Goal: Transaction & Acquisition: Subscribe to service/newsletter

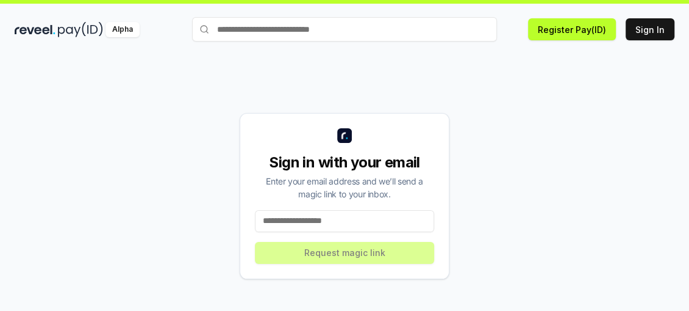
scroll to position [35, 0]
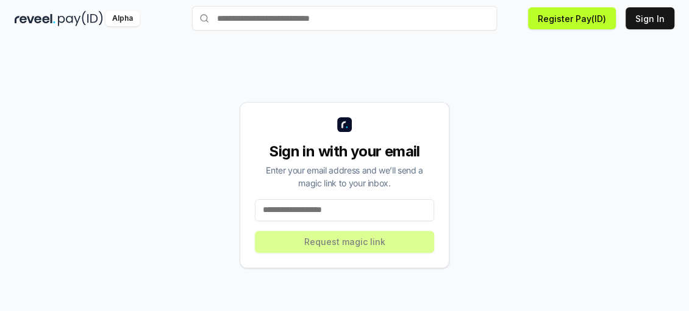
click at [327, 201] on input at bounding box center [344, 210] width 179 height 22
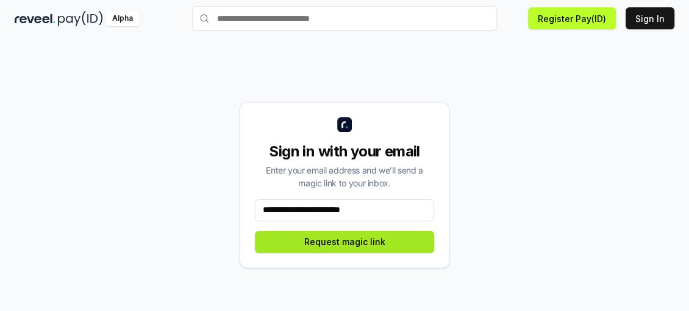
type input "**********"
click at [358, 242] on button "Request magic link" at bounding box center [344, 242] width 179 height 22
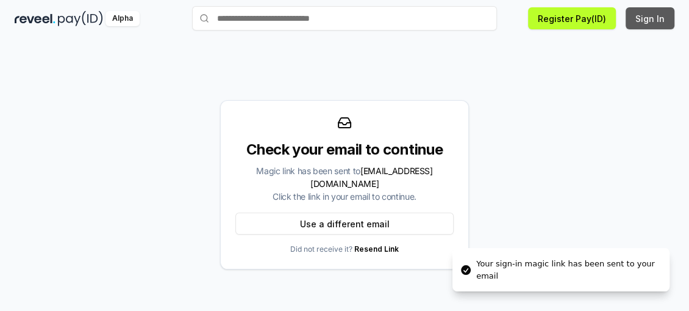
click at [647, 23] on button "Sign In" at bounding box center [650, 18] width 49 height 22
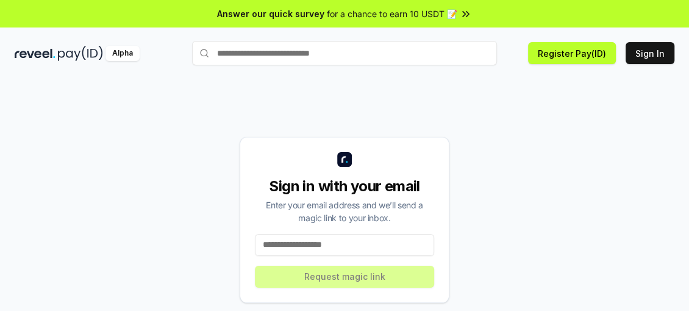
click at [304, 248] on input at bounding box center [344, 245] width 179 height 22
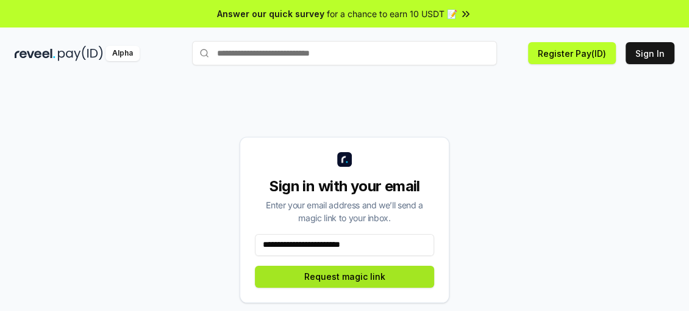
type input "**********"
click at [333, 272] on button "Request magic link" at bounding box center [344, 276] width 179 height 22
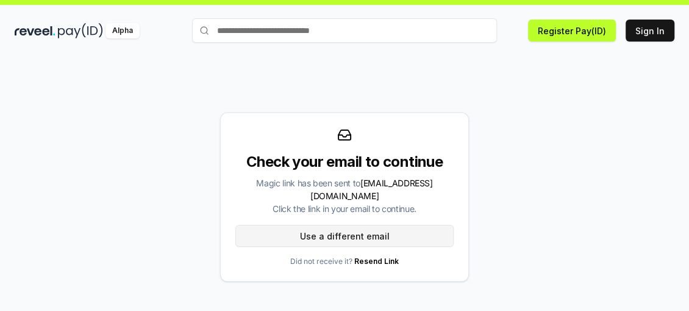
scroll to position [35, 0]
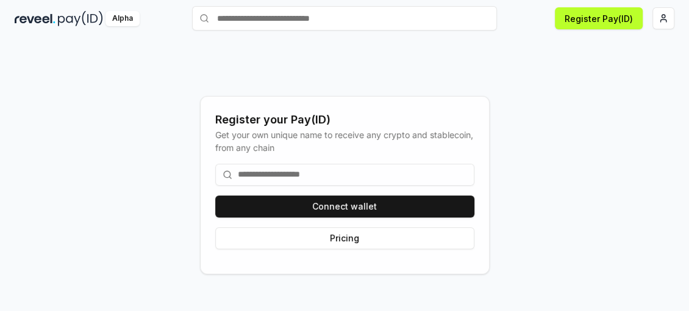
click at [599, 73] on div "Register your Pay(ID) Get your own unique name to receive any crypto and stable…" at bounding box center [345, 185] width 660 height 252
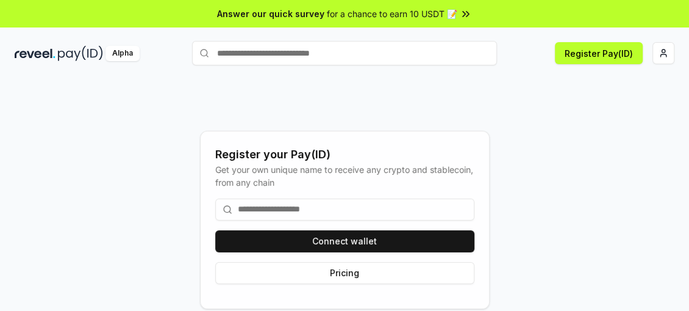
scroll to position [0, 0]
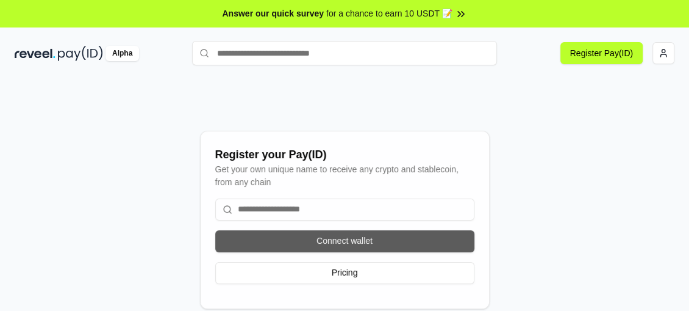
click at [307, 240] on button "Connect wallet" at bounding box center [344, 241] width 259 height 22
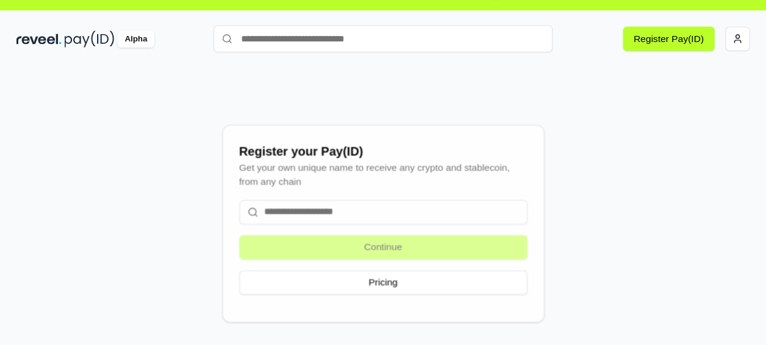
scroll to position [35, 0]
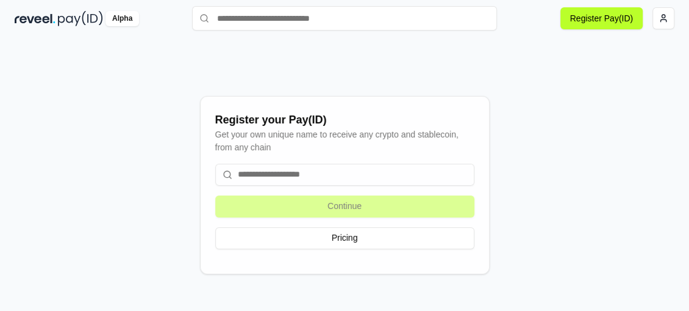
click at [328, 204] on div "Continue Pricing" at bounding box center [344, 206] width 259 height 105
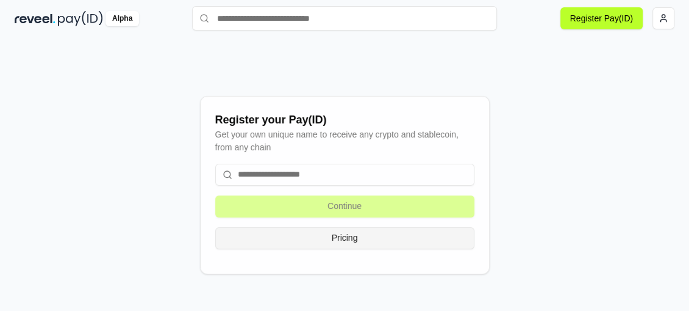
click at [320, 237] on button "Pricing" at bounding box center [344, 238] width 259 height 22
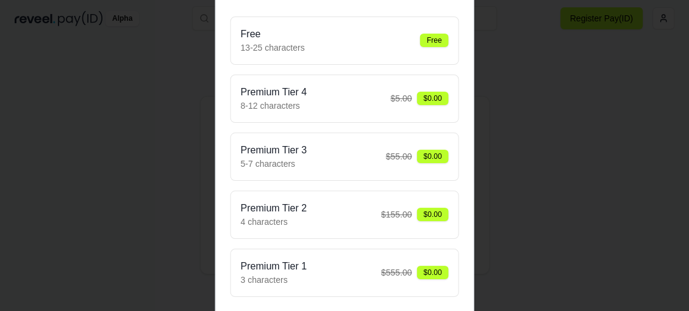
click at [284, 48] on p "13-25 characters" at bounding box center [273, 47] width 64 height 13
click at [512, 71] on div at bounding box center [344, 155] width 689 height 311
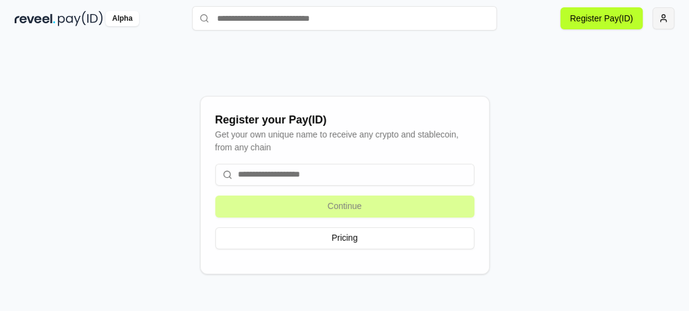
click at [657, 14] on html "Answer our quick survey for a chance to earn 10 USDT 📝 Alpha Register Pay(ID) R…" at bounding box center [344, 155] width 689 height 311
click at [40, 21] on img at bounding box center [35, 18] width 41 height 15
click at [40, 20] on img at bounding box center [35, 18] width 41 height 15
click at [44, 16] on img at bounding box center [35, 18] width 41 height 15
click at [365, 63] on div "Register your Pay(ID) Get your own unique name to receive any crypto and stable…" at bounding box center [345, 185] width 660 height 252
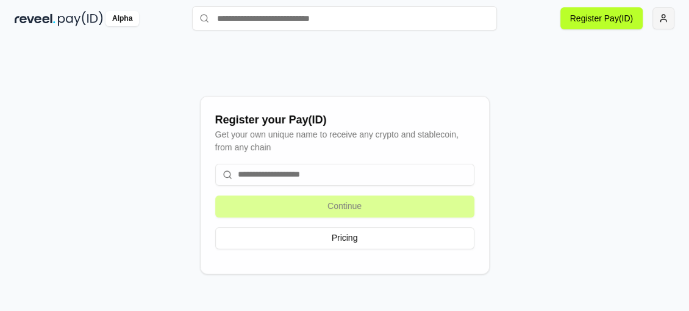
click at [656, 14] on html "Answer our quick survey for a chance to earn 10 USDT 📝 Alpha Register Pay(ID) R…" at bounding box center [344, 155] width 689 height 311
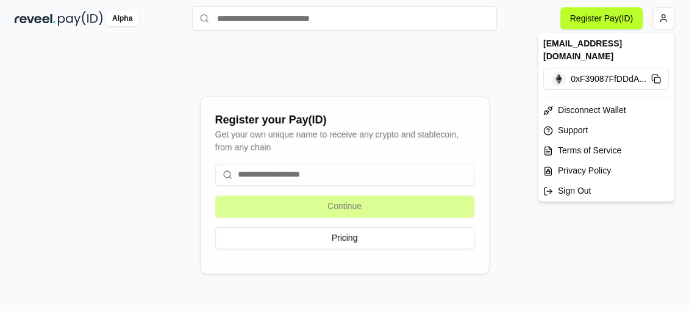
click at [441, 76] on html "Answer our quick survey for a chance to earn 10 USDT 📝 Alpha Register Pay(ID) R…" at bounding box center [344, 155] width 689 height 311
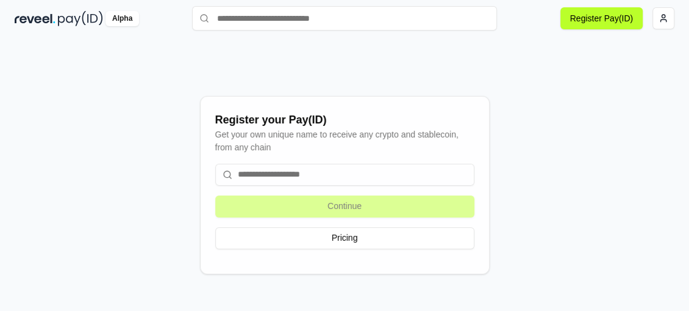
click at [121, 18] on div "Alpha" at bounding box center [123, 18] width 34 height 15
click at [71, 15] on img at bounding box center [80, 18] width 45 height 15
drag, startPoint x: 350, startPoint y: 199, endPoint x: 343, endPoint y: 195, distance: 7.1
click at [349, 198] on div "Continue Pricing" at bounding box center [344, 206] width 259 height 105
click at [511, 228] on div "Register your Pay(ID) Get your own unique name to receive any crypto and stable…" at bounding box center [345, 185] width 660 height 252
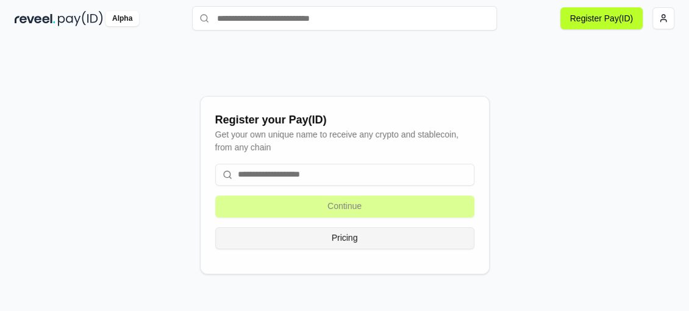
click at [381, 231] on button "Pricing" at bounding box center [344, 238] width 259 height 22
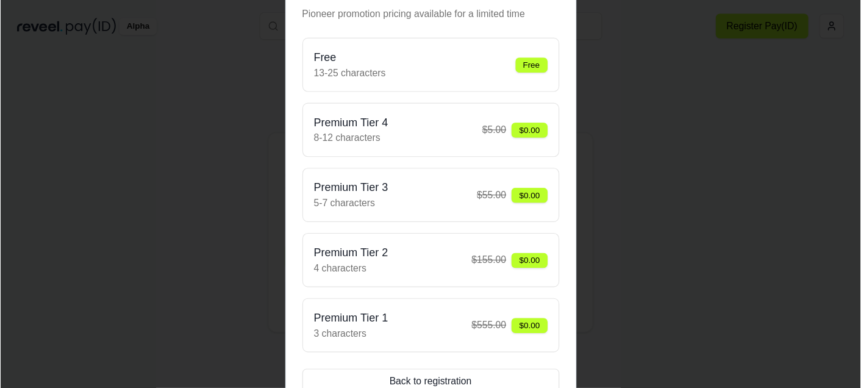
scroll to position [30, 0]
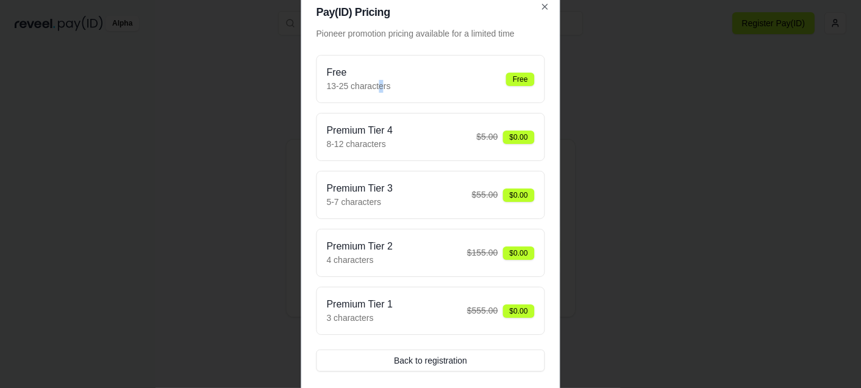
drag, startPoint x: 665, startPoint y: 0, endPoint x: 386, endPoint y: 101, distance: 296.4
click at [386, 99] on div "Free 13-25 characters Free" at bounding box center [431, 79] width 229 height 48
click at [495, 305] on span "$ 555.00" at bounding box center [482, 310] width 31 height 13
click at [437, 310] on div "Pioneer promotion pricing available for a limited time Free 13-25 characters Fr…" at bounding box center [431, 200] width 229 height 364
click at [440, 310] on button "Back to registration" at bounding box center [431, 361] width 229 height 22
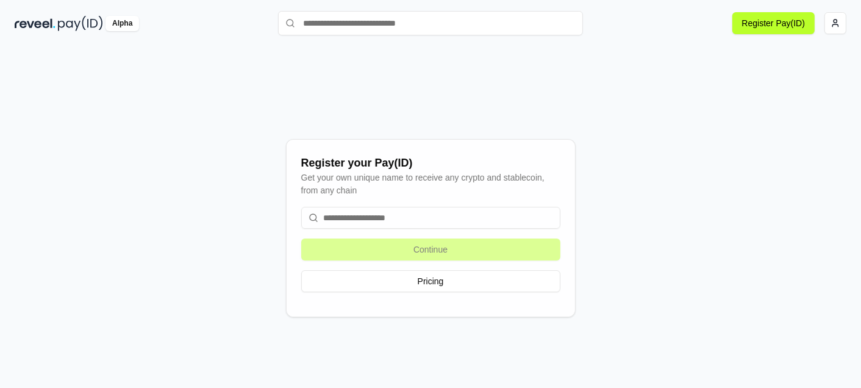
click at [398, 215] on input at bounding box center [430, 218] width 259 height 22
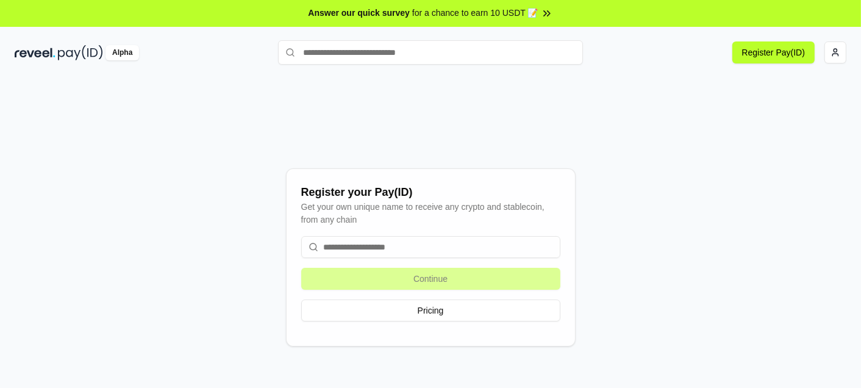
scroll to position [0, 0]
click at [689, 56] on button "Register Pay(ID)" at bounding box center [774, 53] width 82 height 22
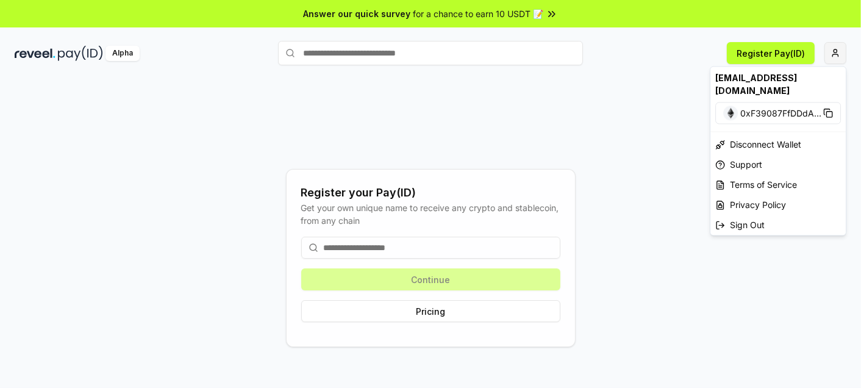
click at [836, 50] on html "Answer our quick survey for a chance to earn 10 USDT 📝 Alpha Register Pay(ID) R…" at bounding box center [430, 194] width 861 height 388
click at [761, 107] on span "0xF39087FfDDdA ..." at bounding box center [781, 113] width 81 height 13
click at [636, 71] on html "Answer our quick survey for a chance to earn 10 USDT 📝 Alpha Register Pay(ID) R…" at bounding box center [430, 194] width 861 height 388
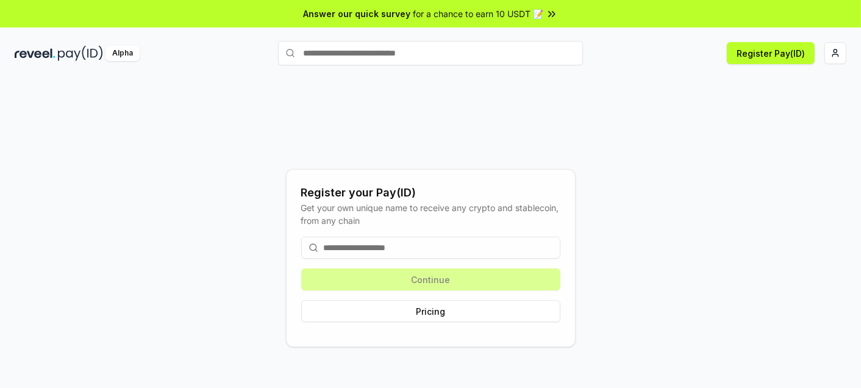
click at [549, 11] on icon at bounding box center [552, 14] width 12 height 12
